Goal: Task Accomplishment & Management: Manage account settings

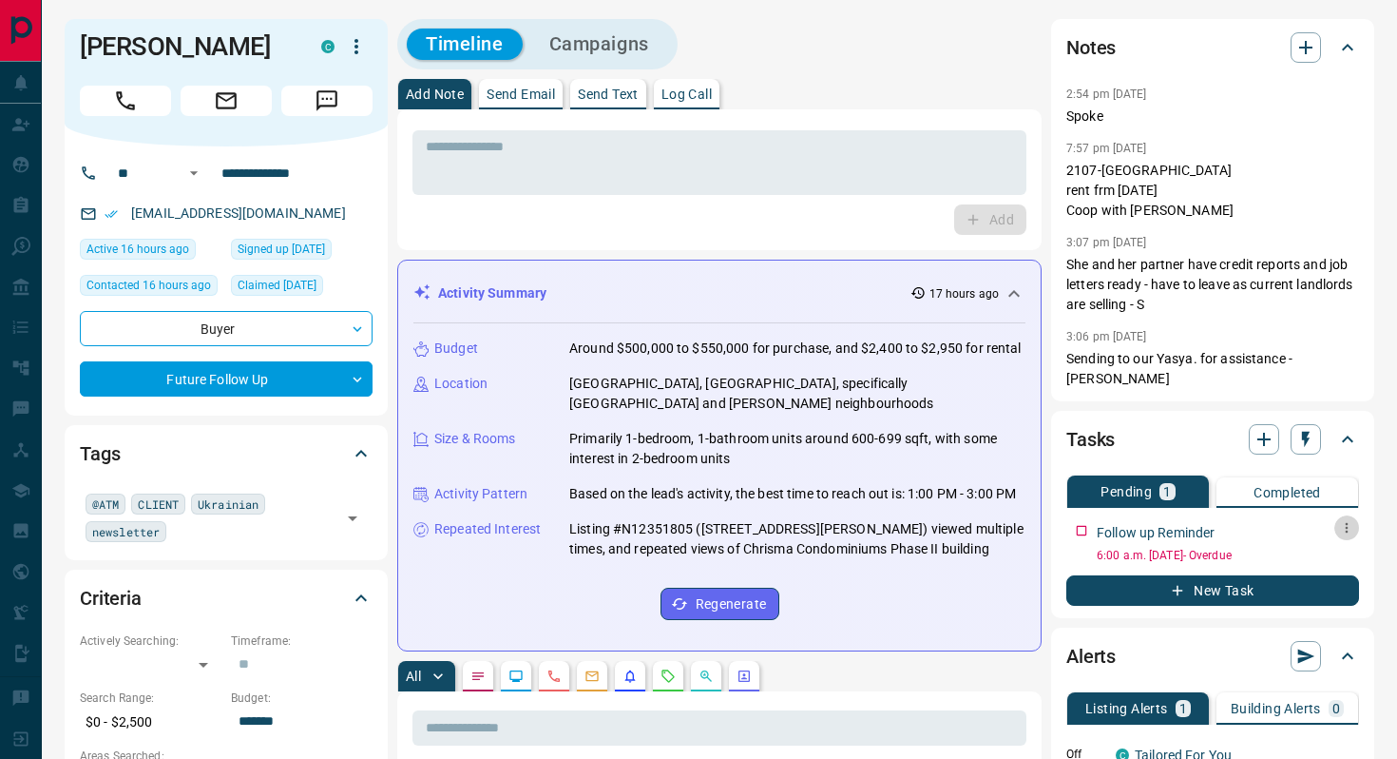
click at [1344, 520] on icon "button" at bounding box center [1346, 527] width 15 height 15
click at [1322, 544] on li "Edit" at bounding box center [1317, 543] width 84 height 29
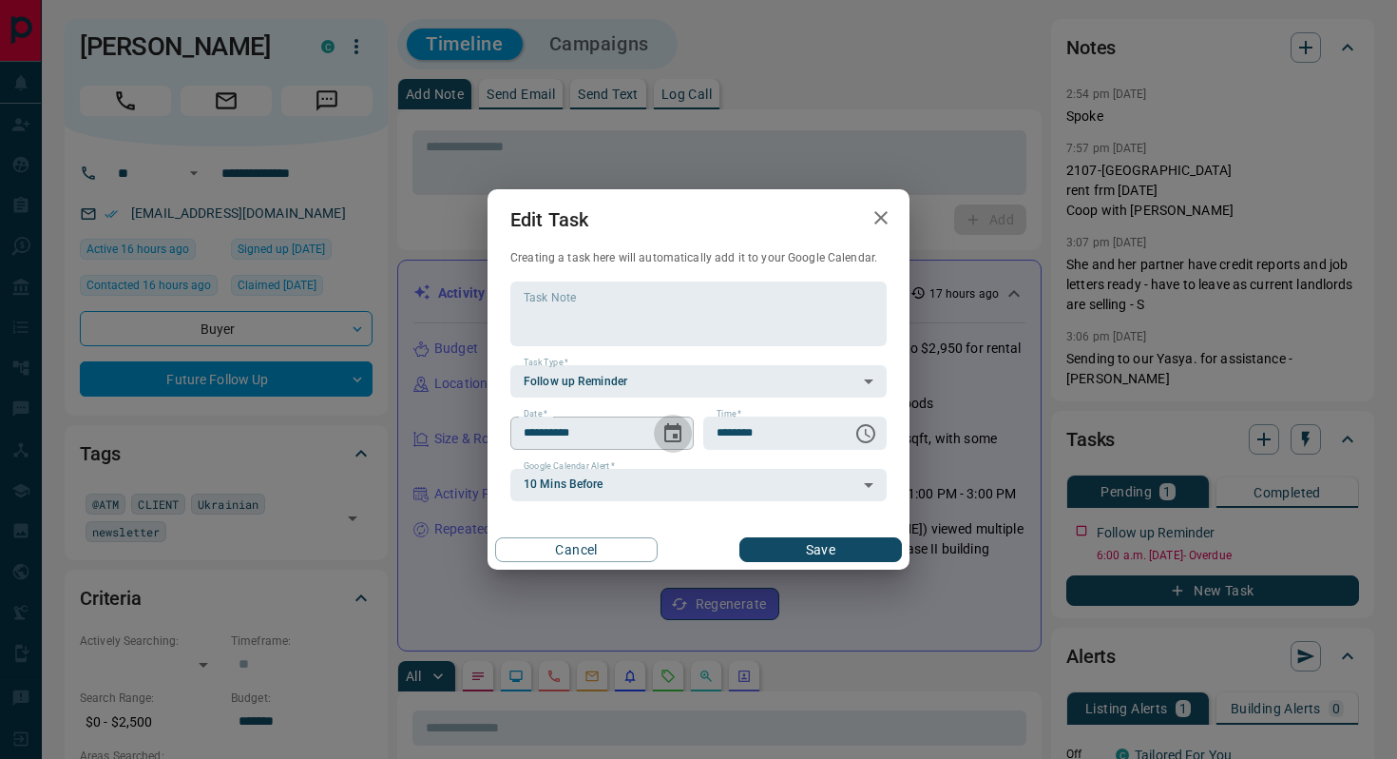
click at [674, 440] on icon "Choose date, selected date is Sep 6, 2025" at bounding box center [672, 432] width 17 height 19
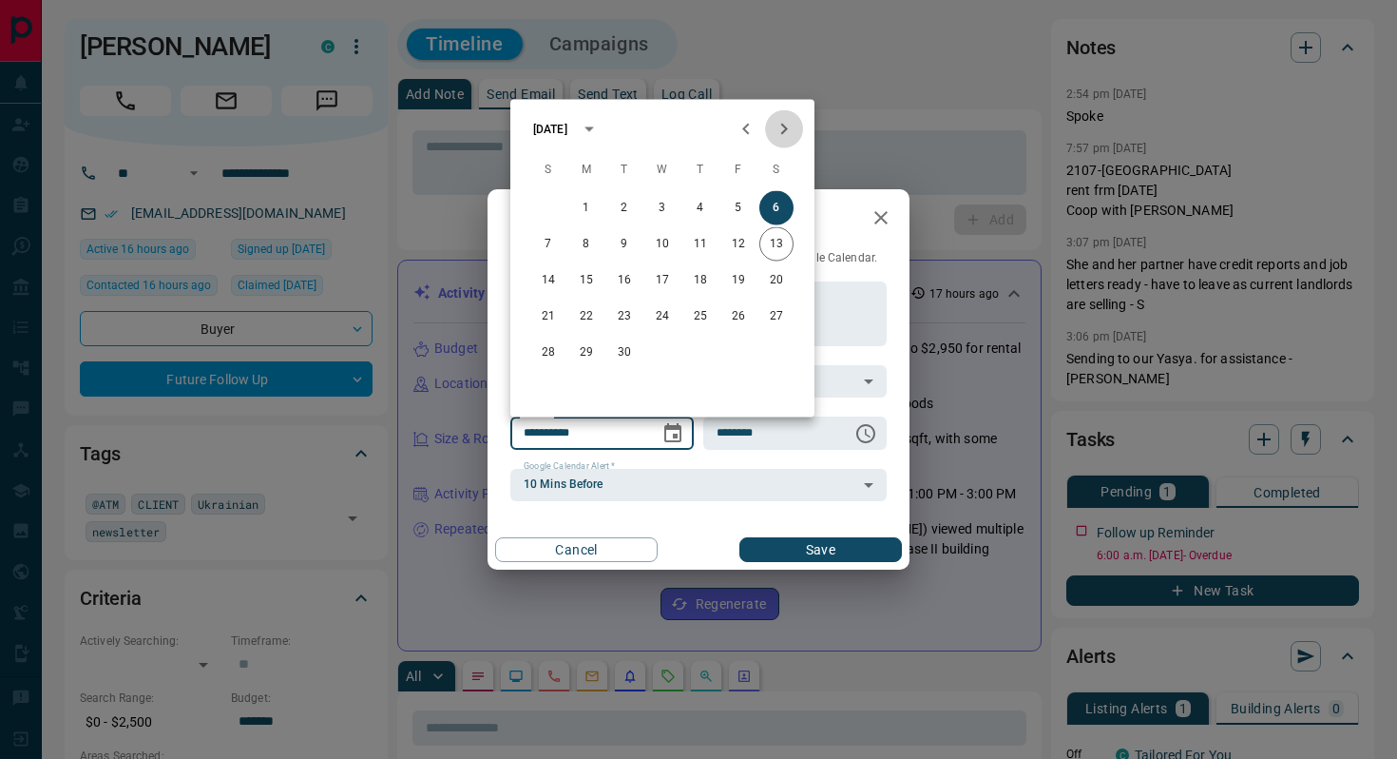
click at [780, 130] on icon "Next month" at bounding box center [784, 129] width 23 height 23
click at [587, 277] on button "15" at bounding box center [586, 280] width 34 height 34
type input "**********"
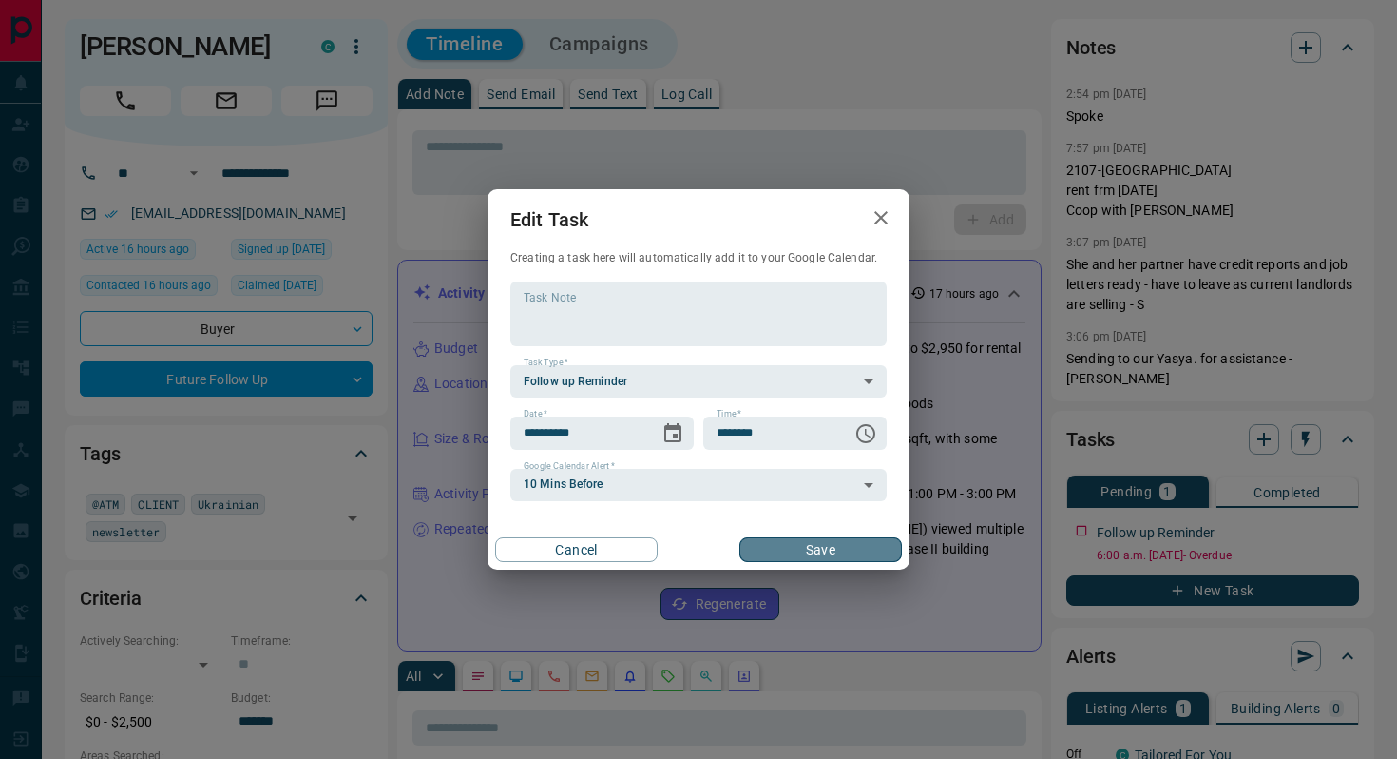
click at [826, 550] on button "Save" at bounding box center [821, 549] width 163 height 25
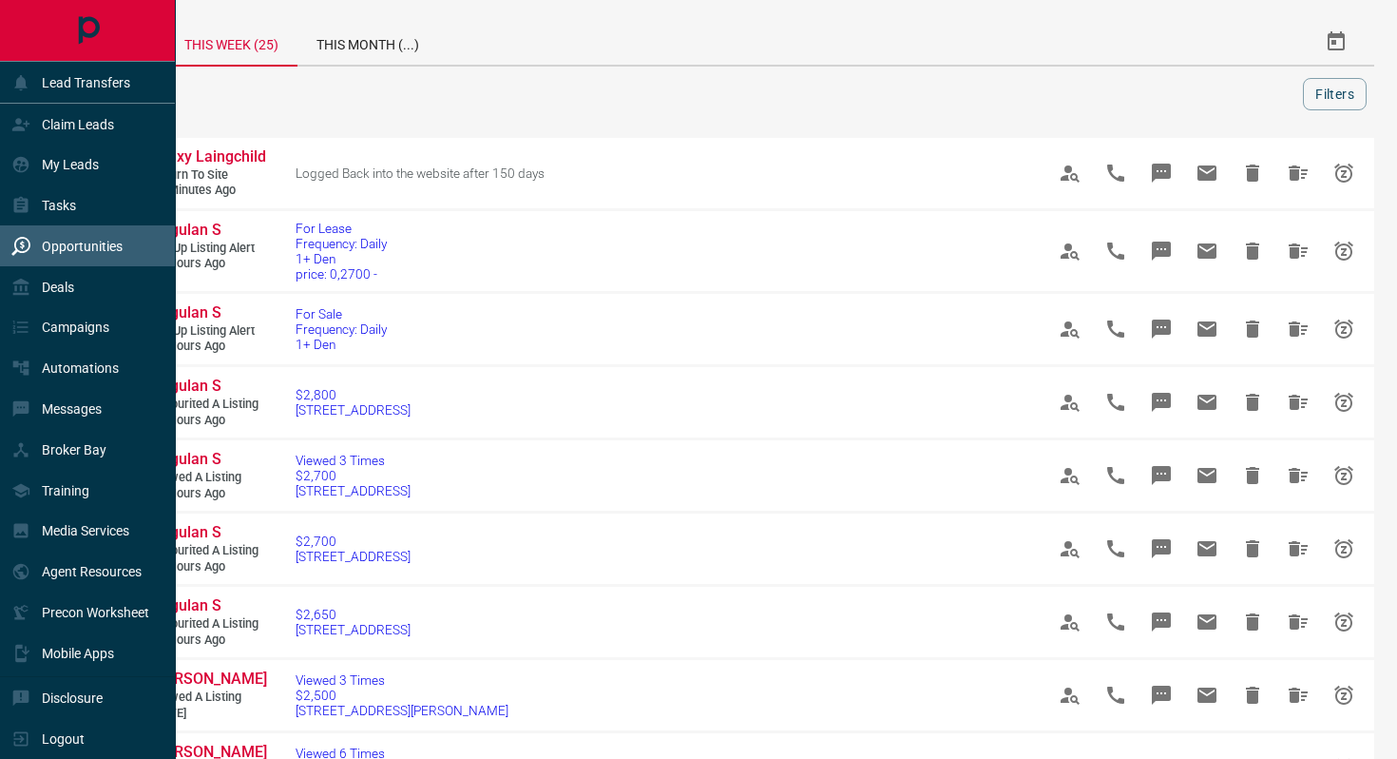
click at [62, 245] on p "Opportunities" at bounding box center [82, 246] width 81 height 15
